Goal: Information Seeking & Learning: Learn about a topic

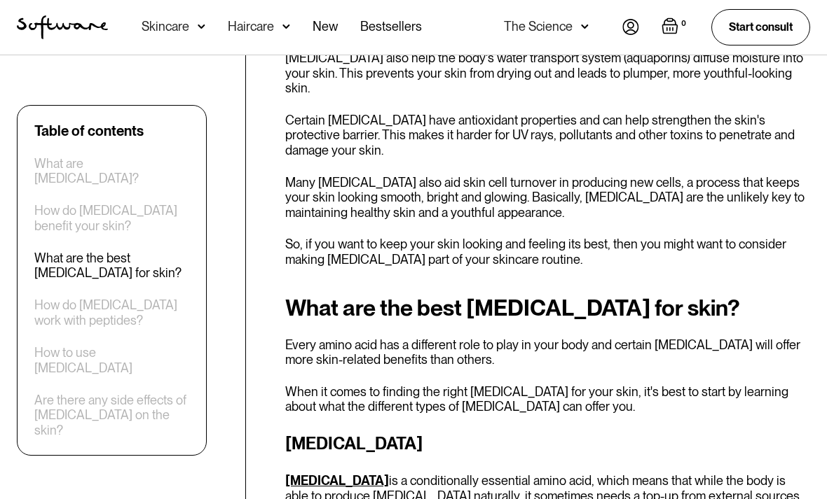
scroll to position [1203, 0]
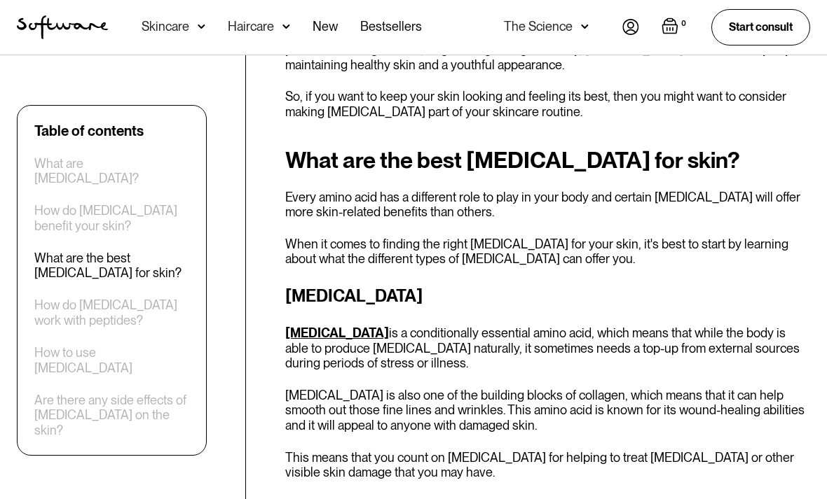
scroll to position [1362, 0]
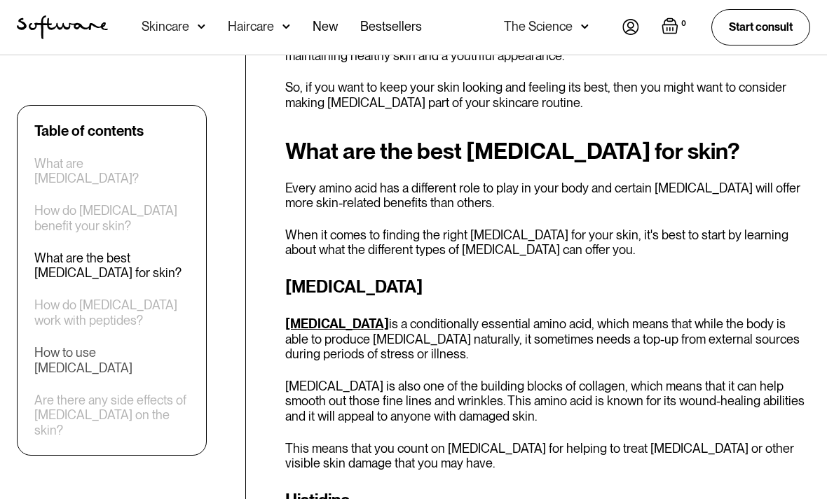
click at [43, 345] on div "How to use [MEDICAL_DATA]" at bounding box center [111, 360] width 155 height 30
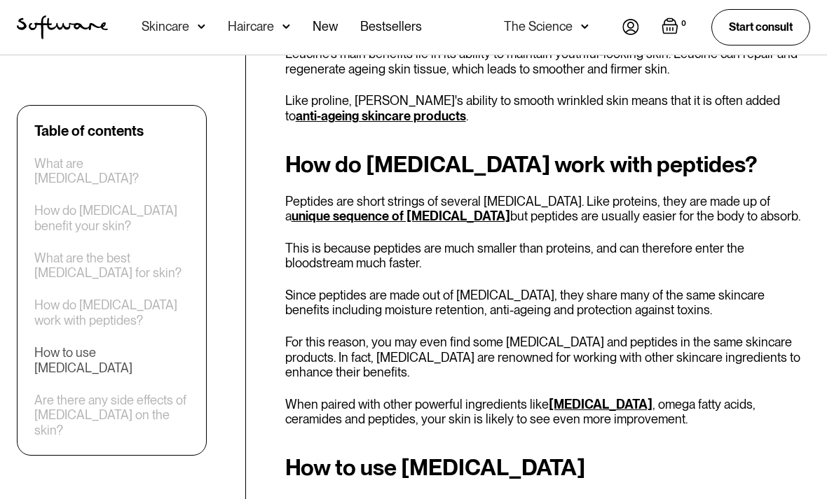
scroll to position [2986, 0]
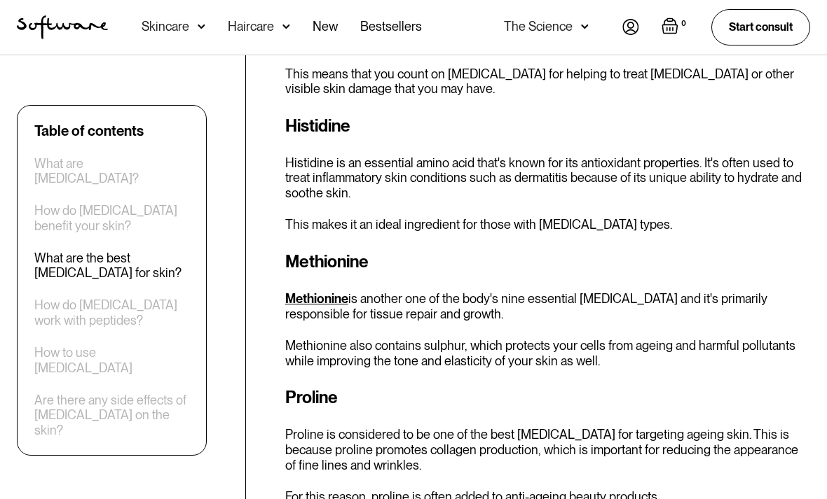
click at [188, 20] on div "Skincare" at bounding box center [166, 27] width 48 height 14
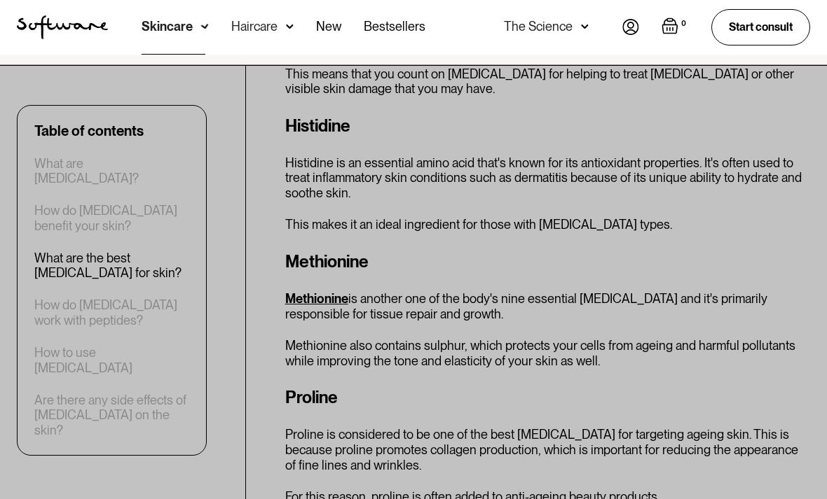
scroll to position [1737, 0]
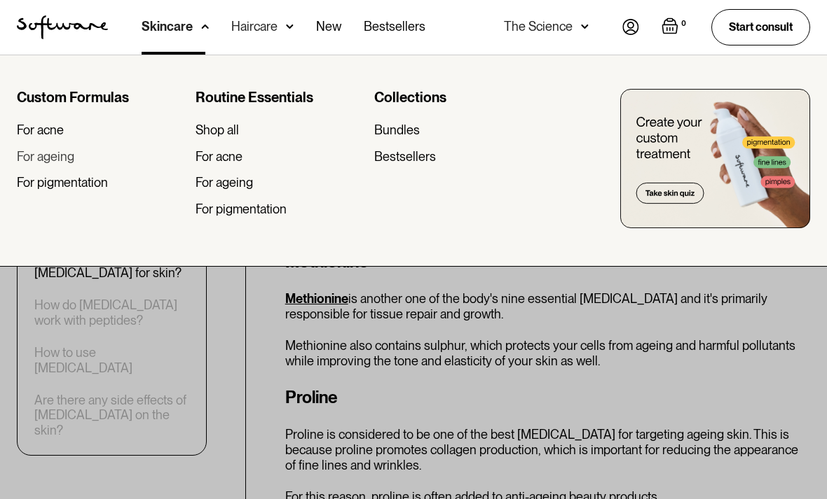
click at [45, 163] on div "For ageing" at bounding box center [45, 156] width 57 height 15
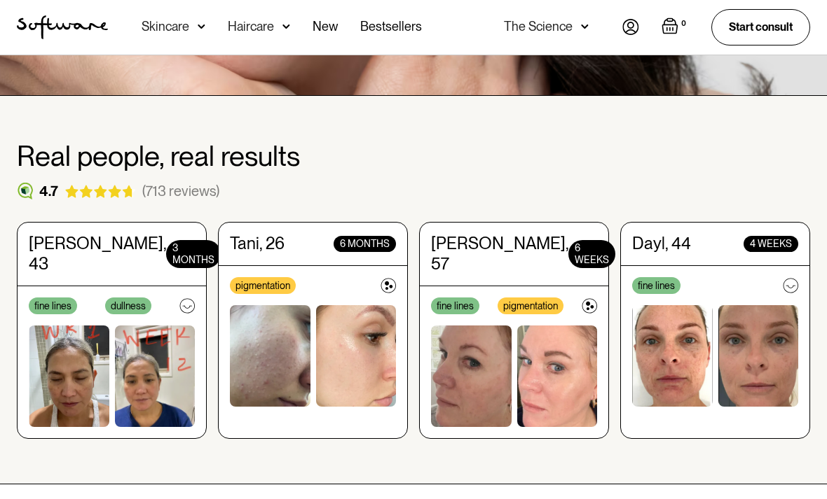
scroll to position [347, 0]
